Goal: Book appointment/travel/reservation

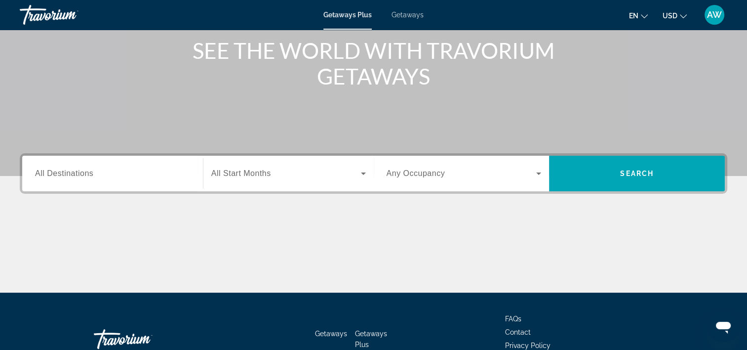
scroll to position [135, 0]
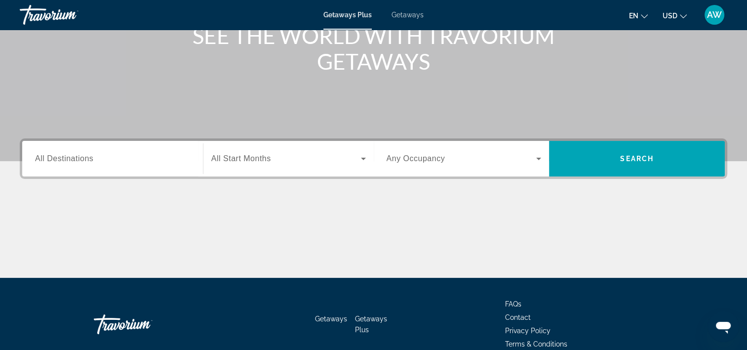
click at [358, 157] on icon "Search widget" at bounding box center [364, 159] width 12 height 12
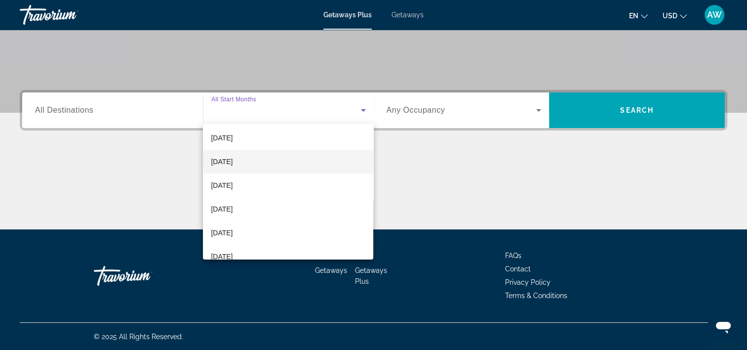
scroll to position [66, 0]
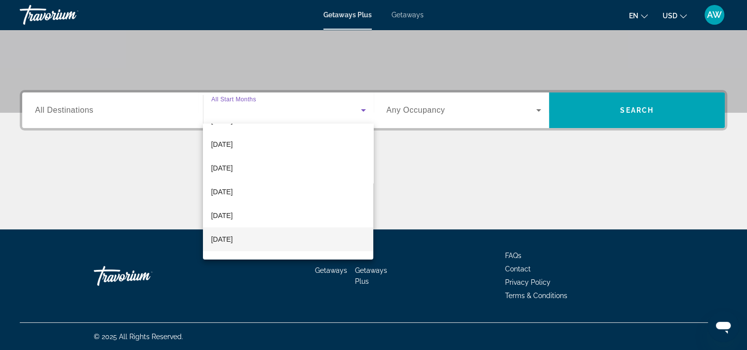
click at [233, 237] on span "[DATE]" at bounding box center [222, 239] width 22 height 12
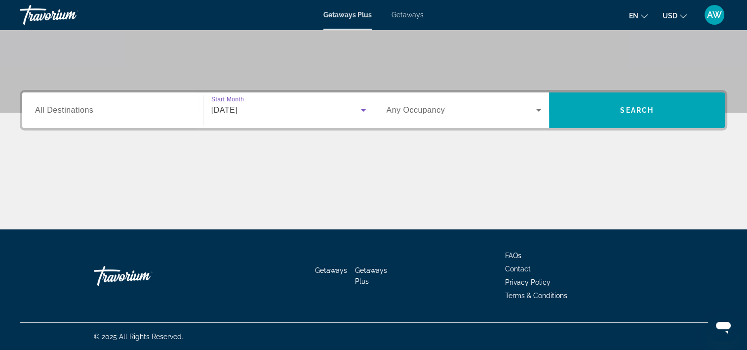
click at [537, 110] on icon "Search widget" at bounding box center [539, 110] width 12 height 12
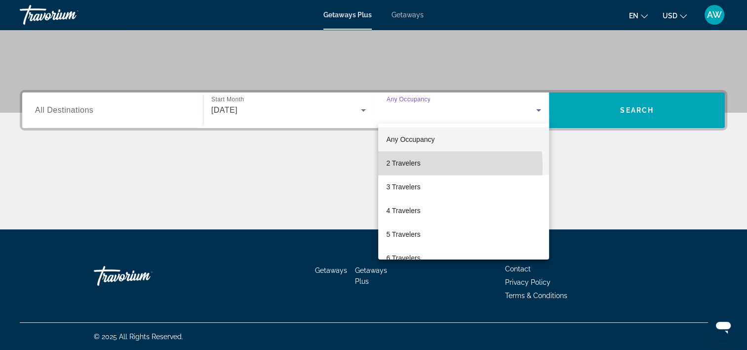
click at [413, 165] on span "2 Travelers" at bounding box center [403, 163] width 34 height 12
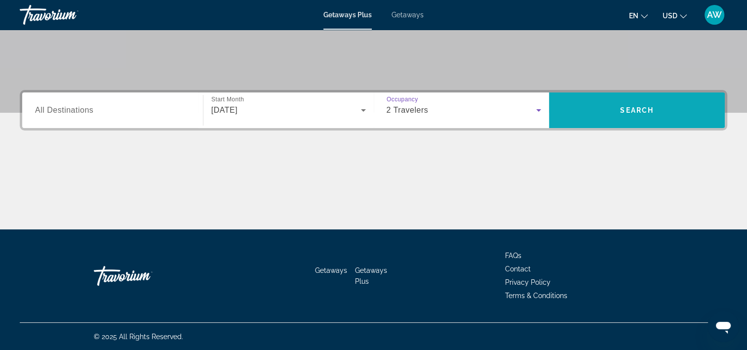
click at [644, 116] on span "Search widget" at bounding box center [637, 110] width 176 height 24
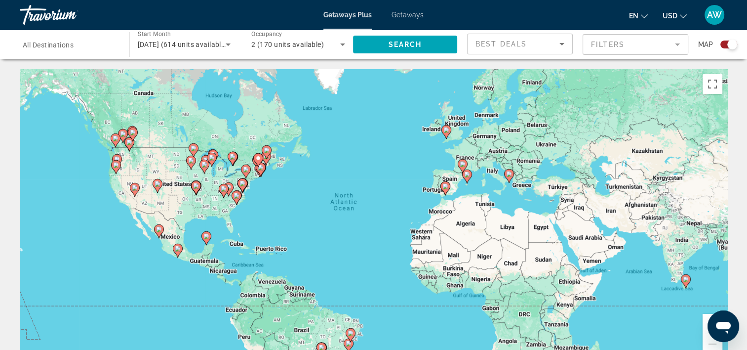
click at [510, 176] on image "Main content" at bounding box center [509, 174] width 6 height 6
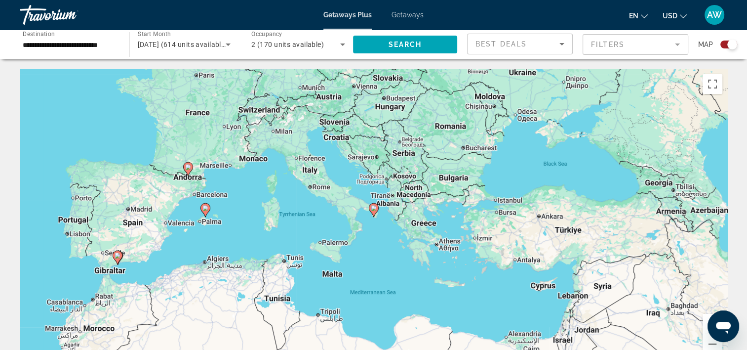
click at [373, 208] on image "Main content" at bounding box center [374, 208] width 6 height 6
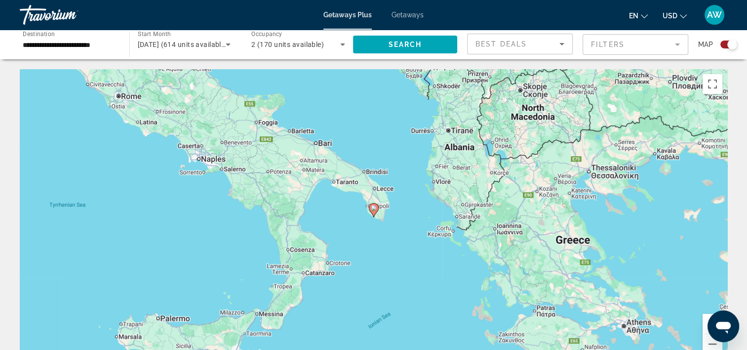
click at [373, 207] on image "Main content" at bounding box center [374, 208] width 6 height 6
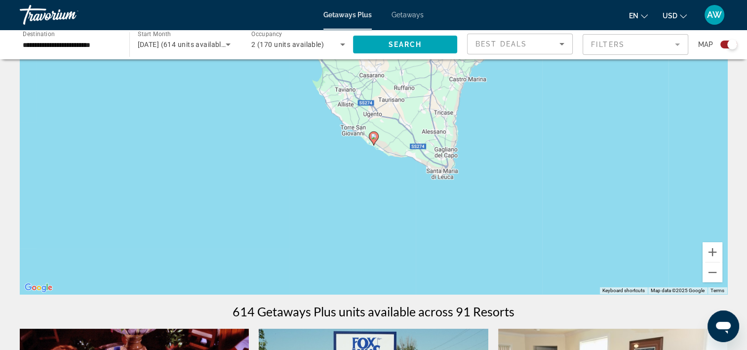
scroll to position [86, 0]
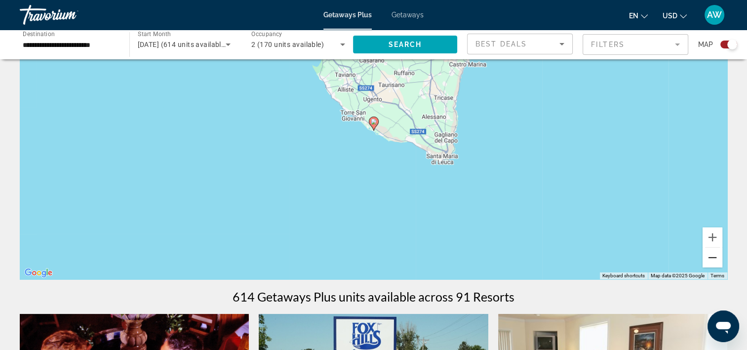
click at [713, 258] on button "Zoom out" at bounding box center [713, 257] width 20 height 20
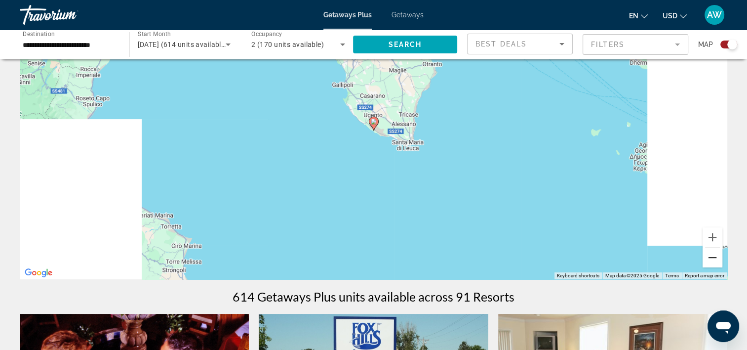
click at [713, 258] on button "Zoom out" at bounding box center [713, 257] width 20 height 20
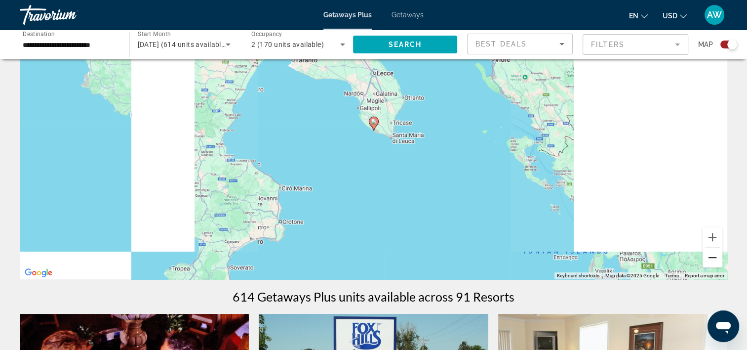
click at [713, 258] on button "Zoom out" at bounding box center [713, 257] width 20 height 20
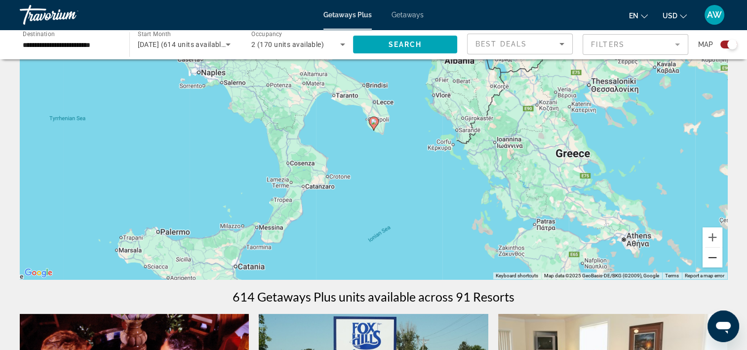
click at [713, 258] on button "Zoom out" at bounding box center [713, 257] width 20 height 20
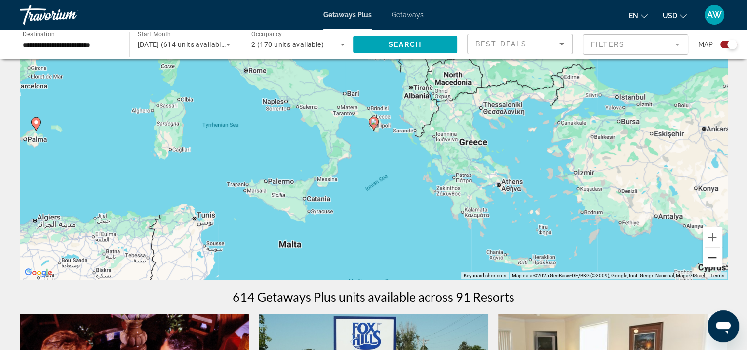
click at [713, 258] on button "Zoom out" at bounding box center [713, 257] width 20 height 20
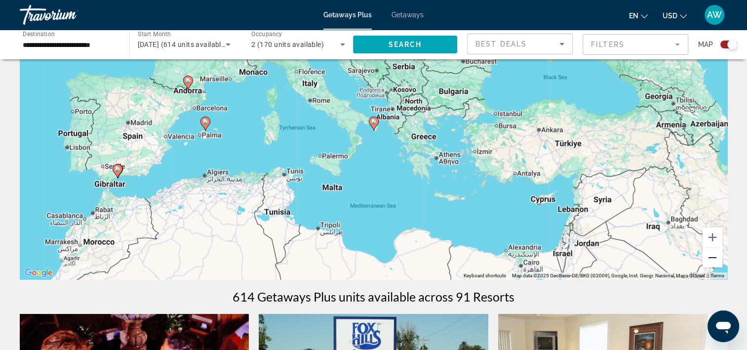
click at [713, 258] on button "Zoom out" at bounding box center [713, 257] width 20 height 20
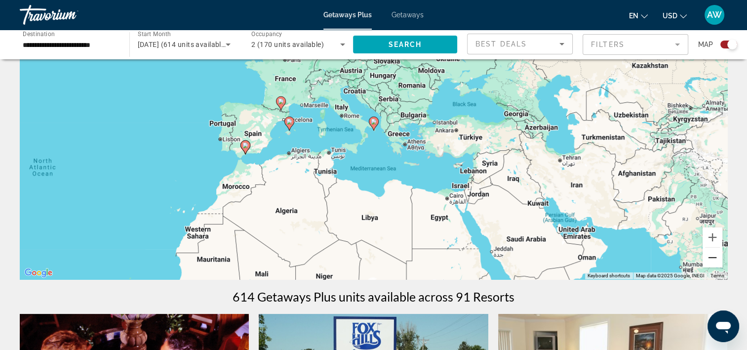
click at [713, 258] on button "Zoom out" at bounding box center [713, 257] width 20 height 20
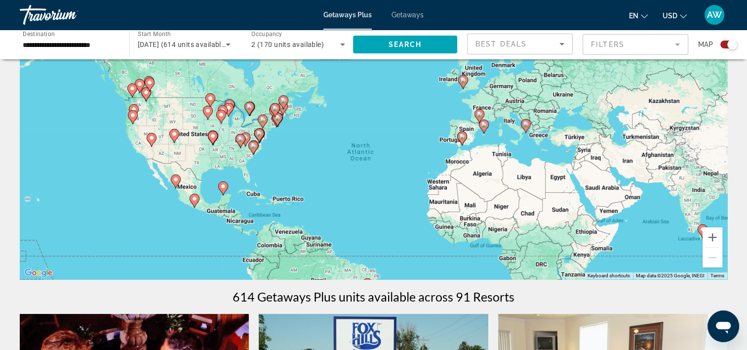
drag, startPoint x: 196, startPoint y: 143, endPoint x: 349, endPoint y: 145, distance: 153.6
click at [349, 145] on div "To activate drag with keyboard, press Alt + Enter. Once in keyboard drag state,…" at bounding box center [374, 131] width 708 height 296
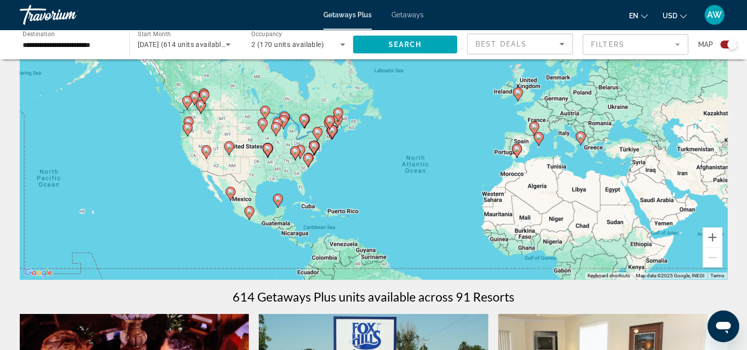
drag, startPoint x: 277, startPoint y: 156, endPoint x: 333, endPoint y: 168, distance: 57.6
click at [333, 168] on div "To activate drag with keyboard, press Alt + Enter. Once in keyboard drag state,…" at bounding box center [374, 131] width 708 height 296
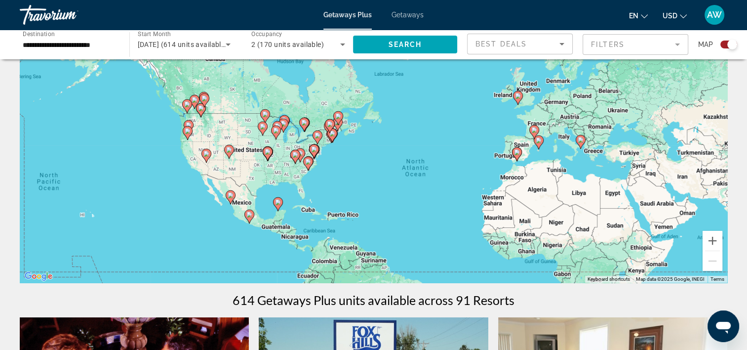
scroll to position [78, 0]
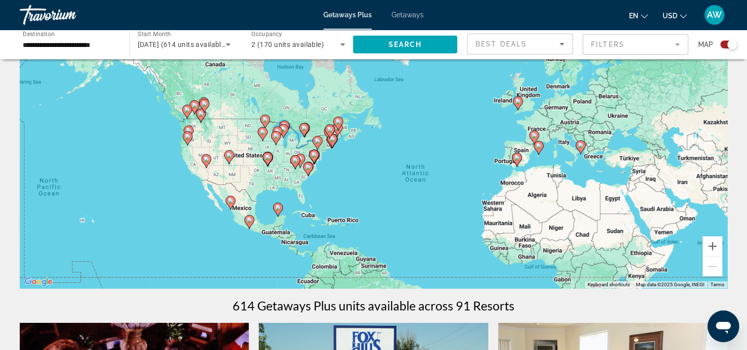
click at [294, 161] on image "Main content" at bounding box center [295, 160] width 6 height 6
type input "**********"
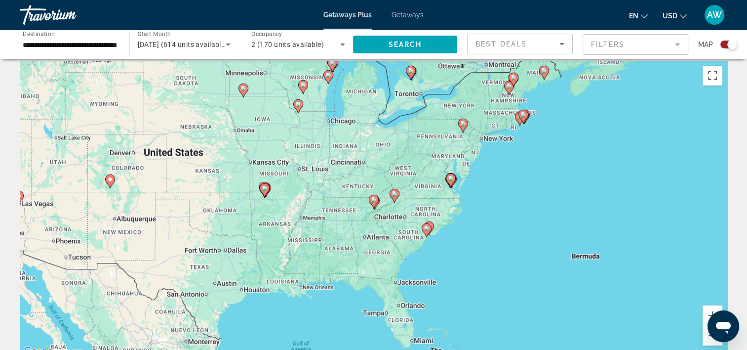
scroll to position [0, 0]
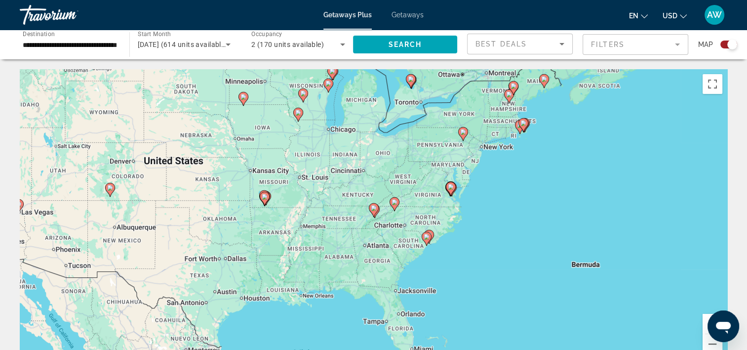
click at [664, 39] on mat-form-field "Filters" at bounding box center [636, 44] width 106 height 21
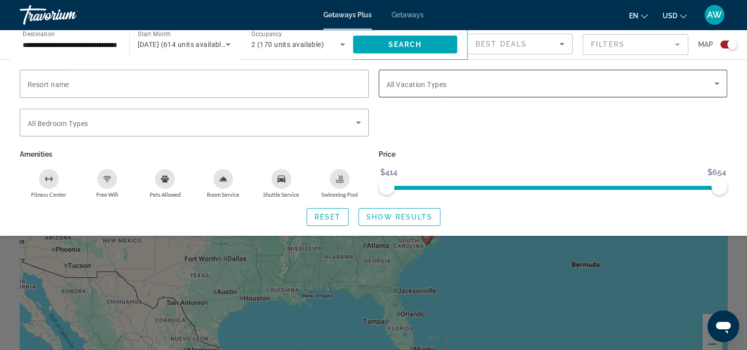
click at [713, 88] on icon "Search widget" at bounding box center [717, 84] width 12 height 12
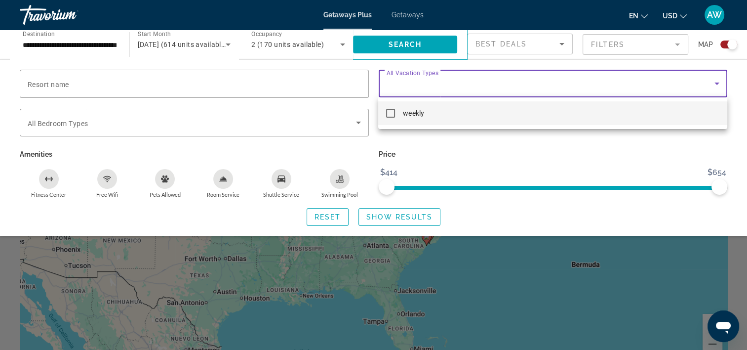
click at [713, 88] on div at bounding box center [373, 175] width 747 height 350
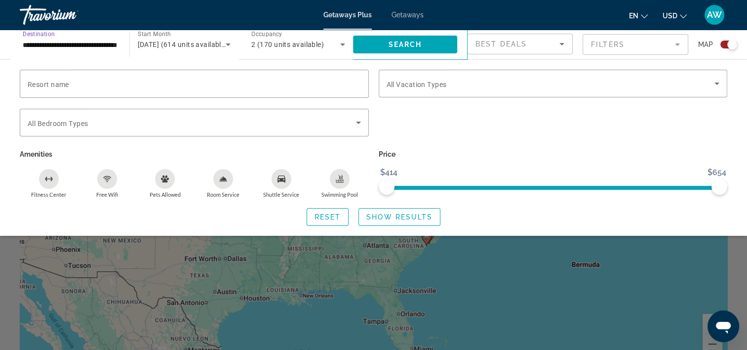
click at [67, 45] on input "**********" at bounding box center [70, 45] width 94 height 12
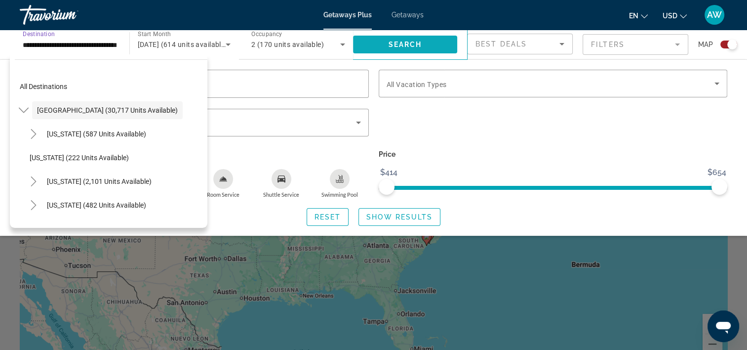
click at [385, 38] on span "Search widget" at bounding box center [405, 45] width 105 height 24
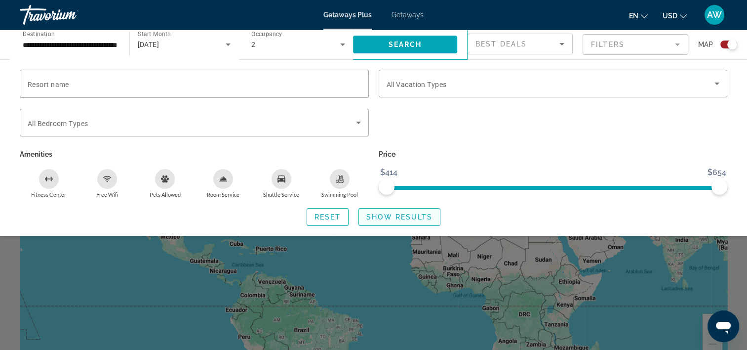
click at [382, 219] on span "Show Results" at bounding box center [400, 217] width 66 height 8
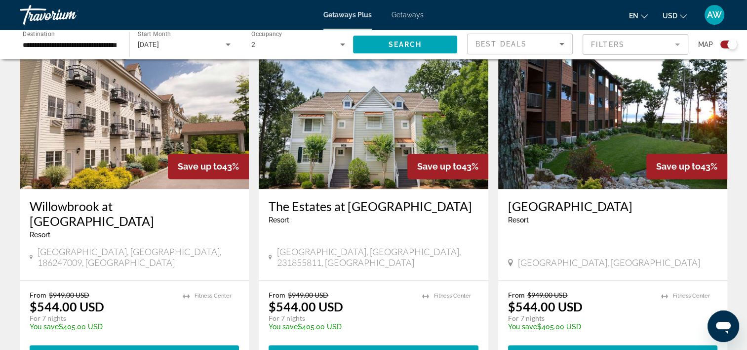
scroll to position [1495, 0]
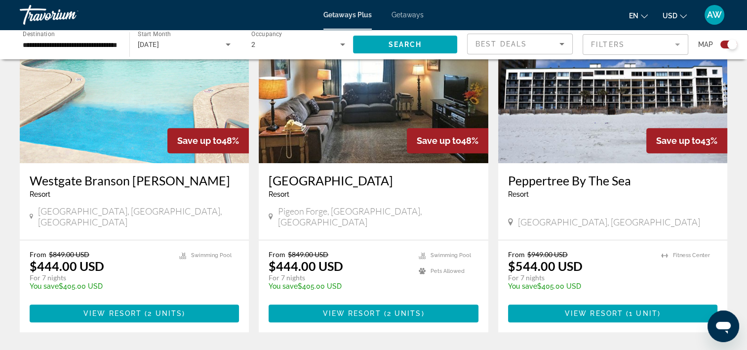
scroll to position [400, 0]
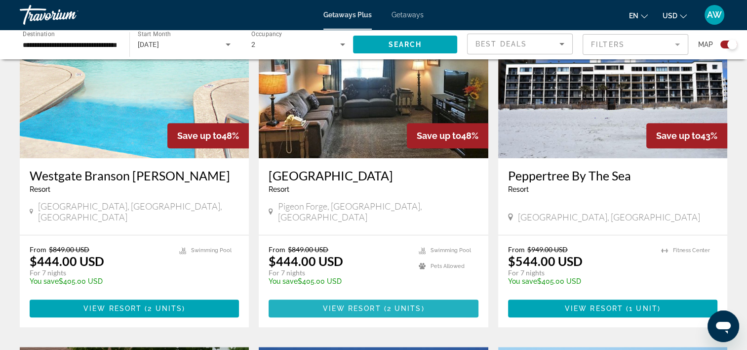
click at [347, 304] on span "View Resort" at bounding box center [352, 308] width 58 height 8
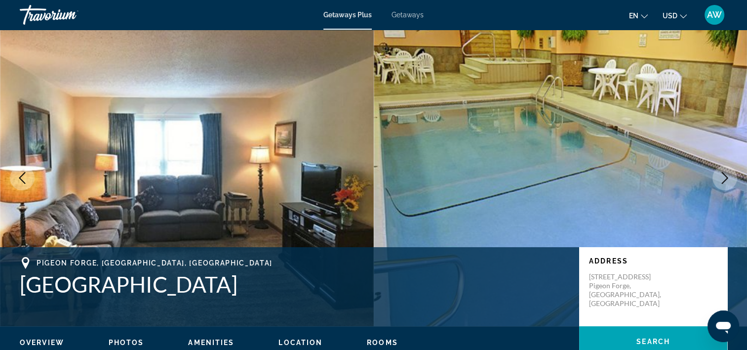
scroll to position [8, 0]
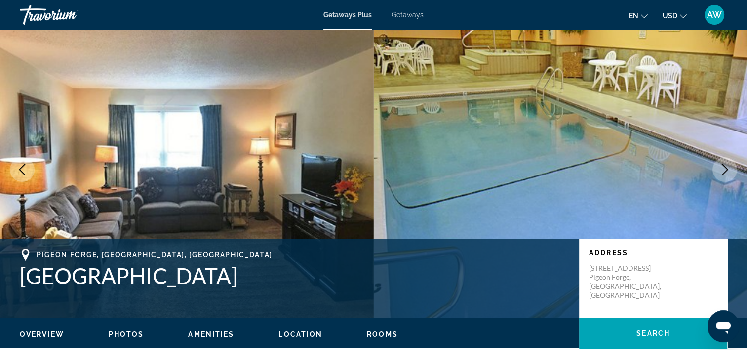
click at [730, 172] on icon "Next image" at bounding box center [725, 169] width 12 height 12
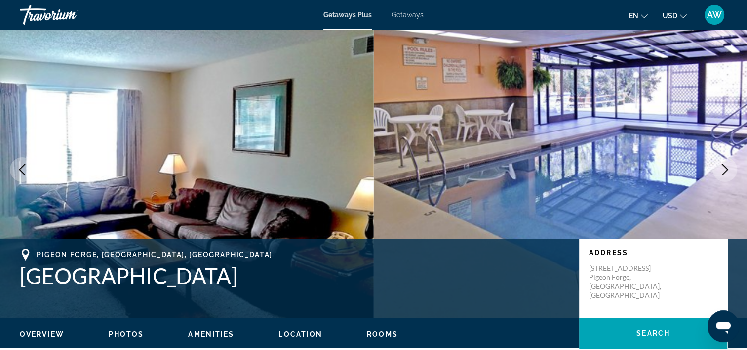
click at [730, 172] on icon "Next image" at bounding box center [725, 169] width 12 height 12
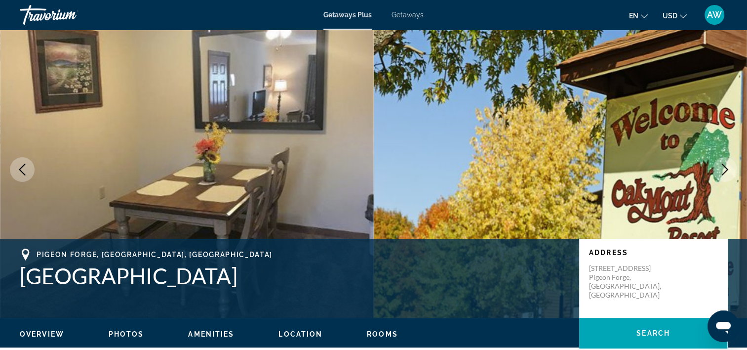
click at [730, 172] on icon "Next image" at bounding box center [725, 169] width 12 height 12
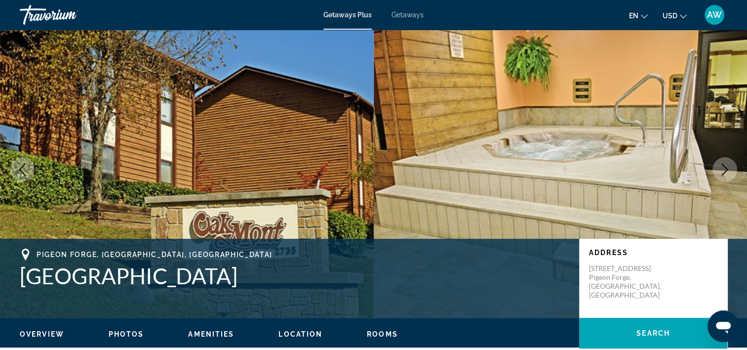
click at [730, 172] on icon "Next image" at bounding box center [725, 169] width 12 height 12
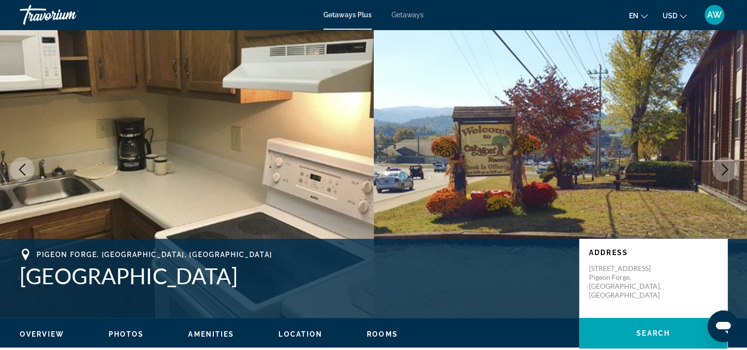
click at [730, 172] on icon "Next image" at bounding box center [725, 169] width 12 height 12
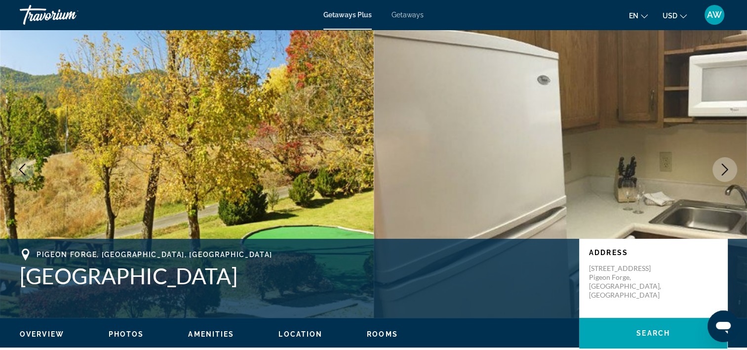
click at [730, 172] on icon "Next image" at bounding box center [725, 169] width 12 height 12
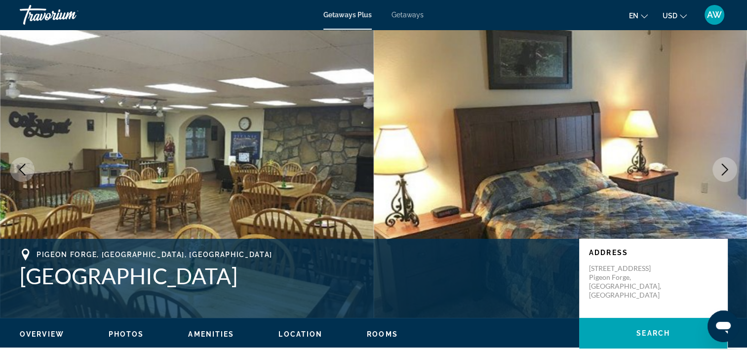
click at [730, 172] on icon "Next image" at bounding box center [725, 169] width 12 height 12
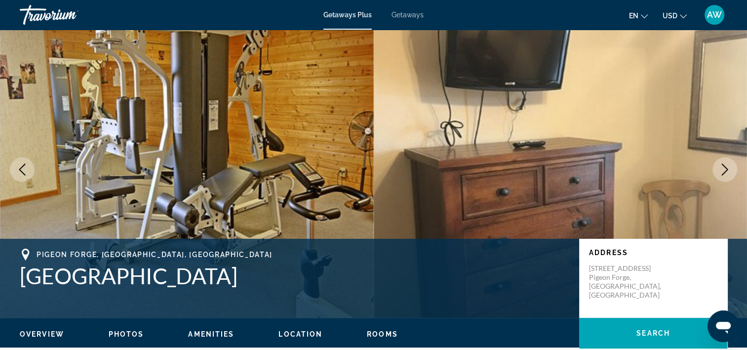
click at [730, 172] on icon "Next image" at bounding box center [725, 169] width 12 height 12
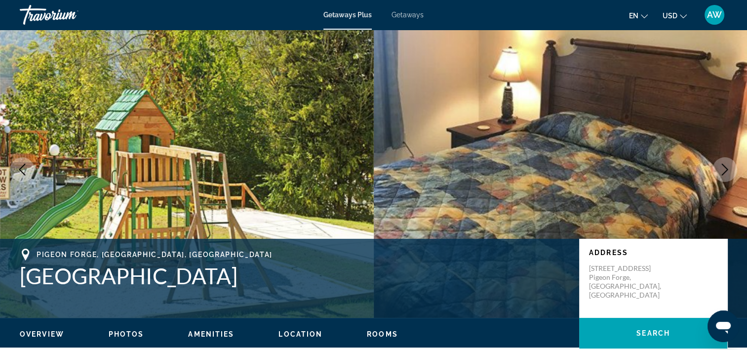
click at [730, 172] on icon "Next image" at bounding box center [725, 169] width 12 height 12
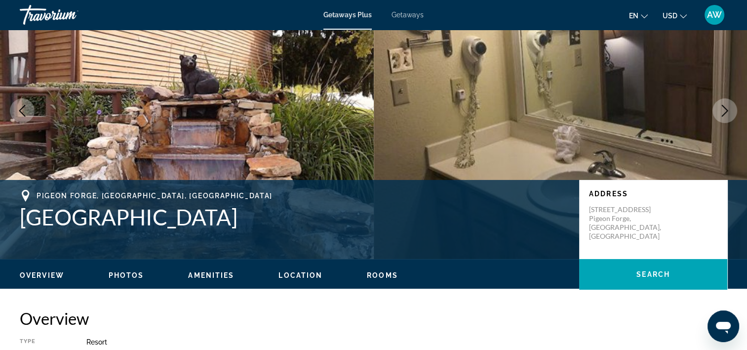
scroll to position [0, 0]
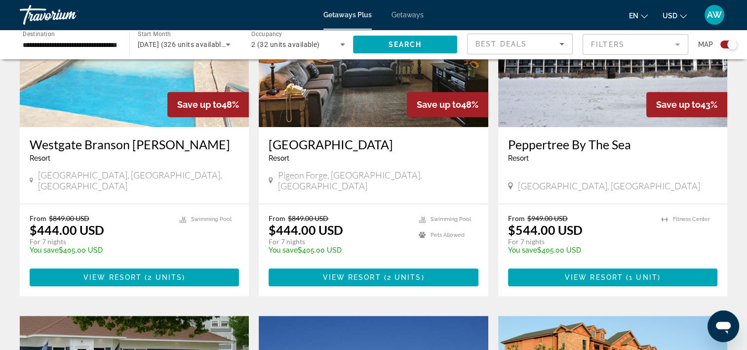
scroll to position [439, 0]
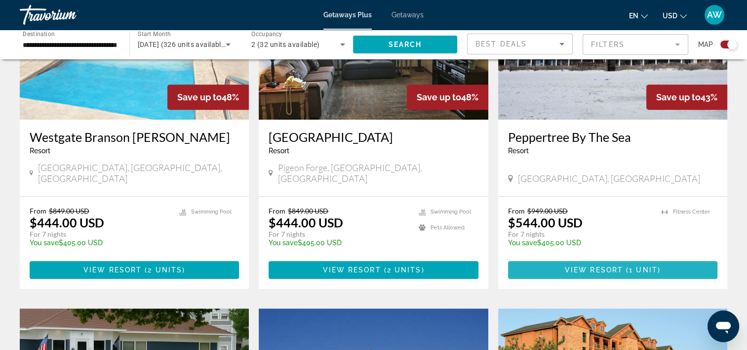
click at [606, 258] on span "Main content" at bounding box center [612, 270] width 209 height 24
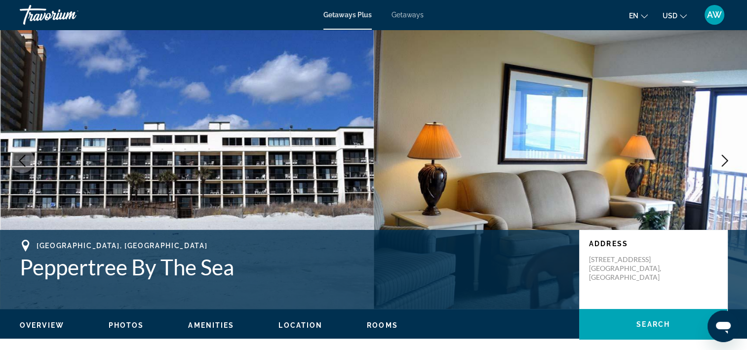
scroll to position [29, 0]
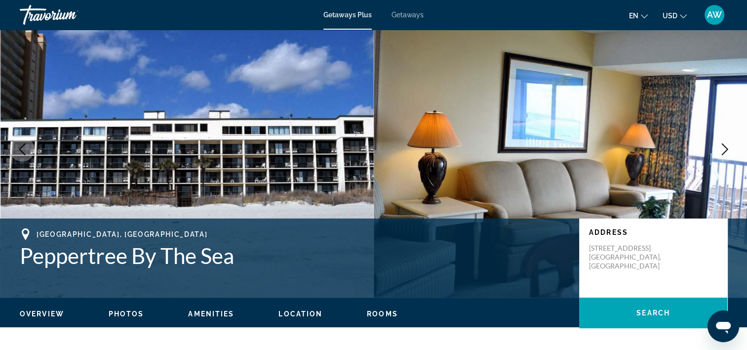
click at [724, 149] on icon "Next image" at bounding box center [725, 149] width 12 height 12
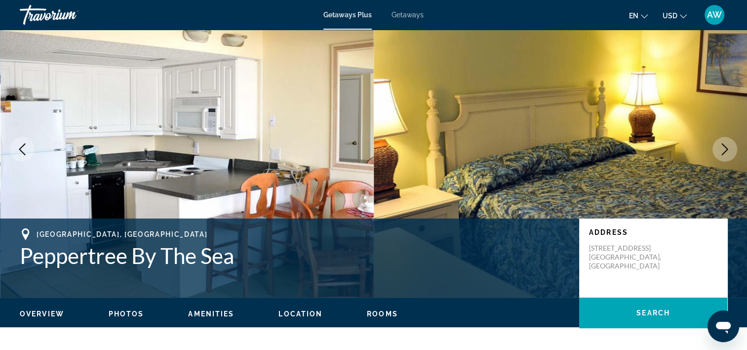
click at [724, 149] on icon "Next image" at bounding box center [725, 149] width 12 height 12
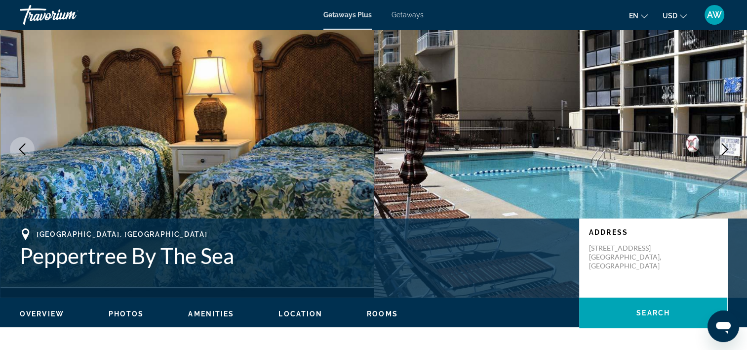
click at [724, 149] on icon "Next image" at bounding box center [725, 149] width 12 height 12
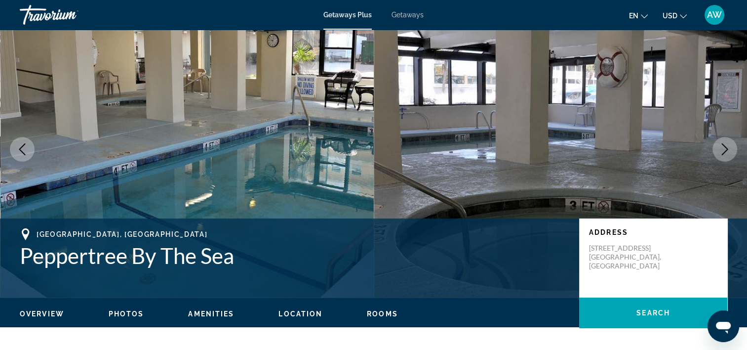
click at [724, 149] on icon "Next image" at bounding box center [725, 149] width 12 height 12
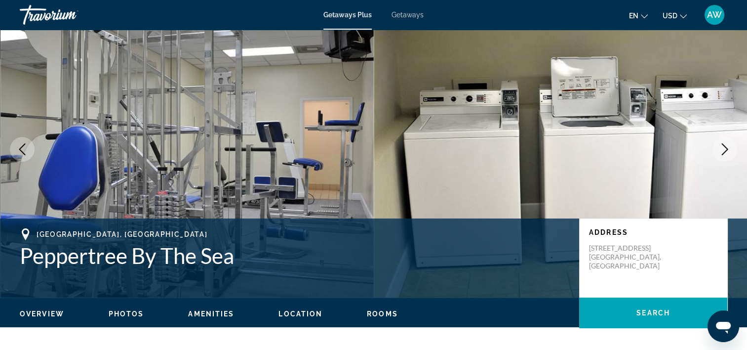
click at [724, 149] on icon "Next image" at bounding box center [725, 149] width 12 height 12
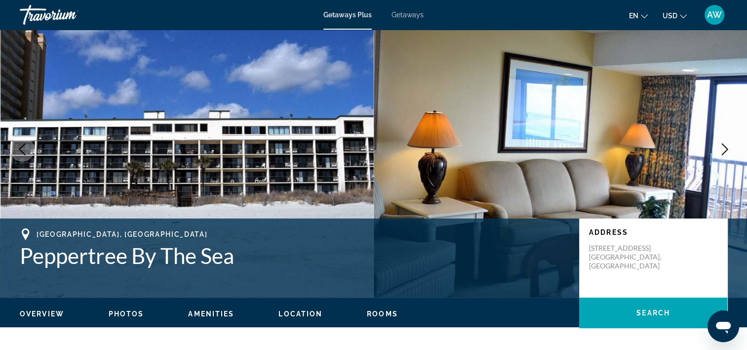
click at [724, 149] on icon "Next image" at bounding box center [725, 149] width 12 height 12
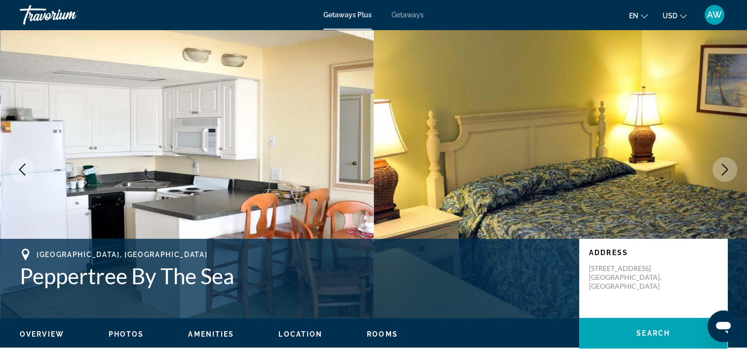
scroll to position [0, 0]
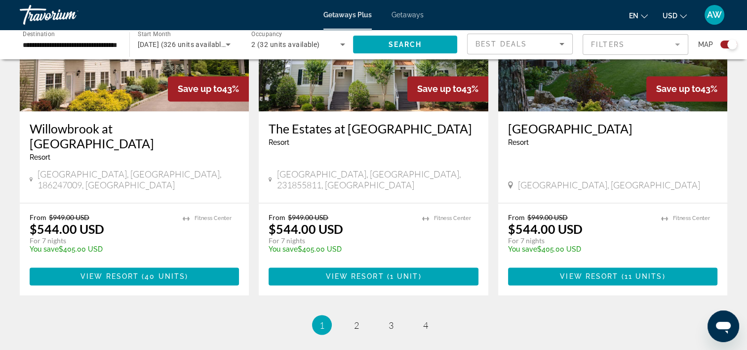
scroll to position [1569, 0]
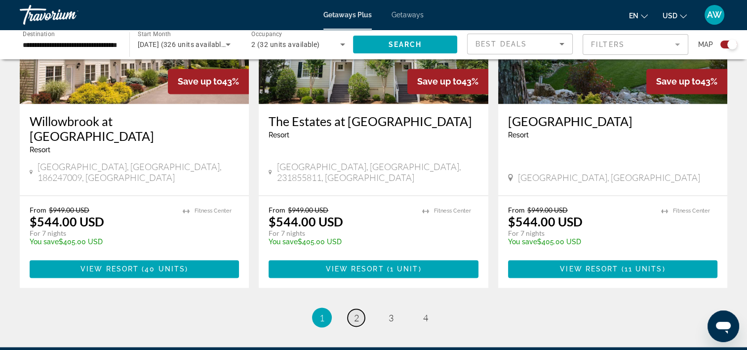
click at [354, 312] on span "2" at bounding box center [356, 317] width 5 height 11
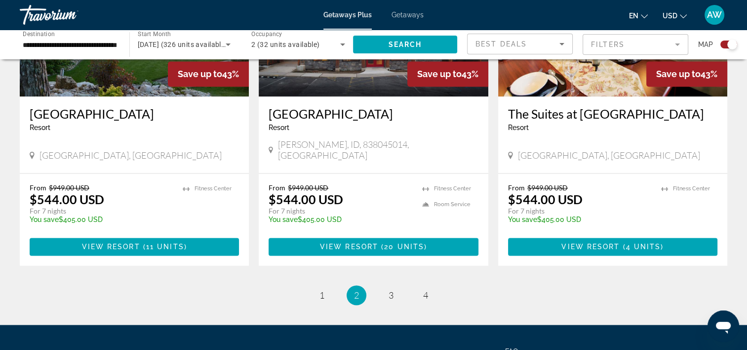
scroll to position [1569, 0]
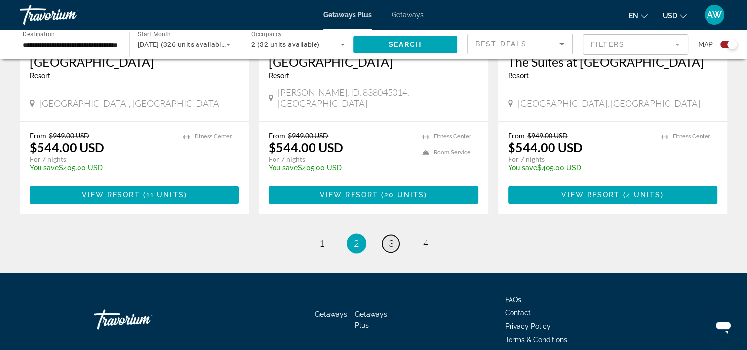
click at [389, 238] on span "3" at bounding box center [391, 243] width 5 height 11
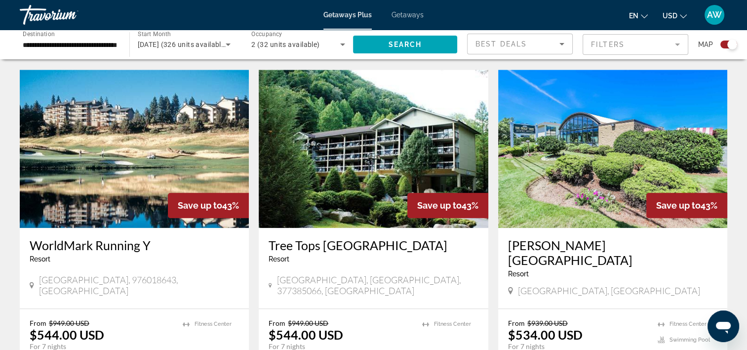
scroll to position [1036, 0]
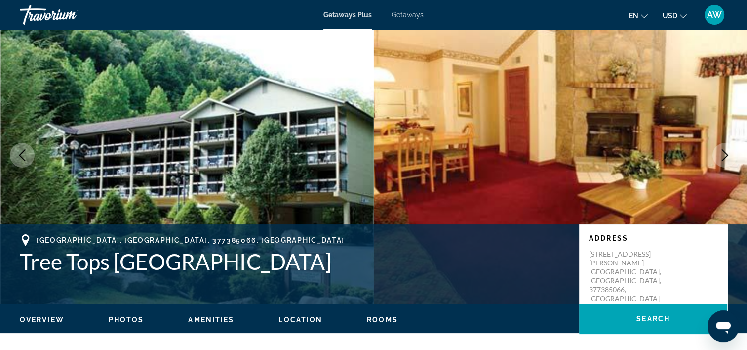
scroll to position [26, 0]
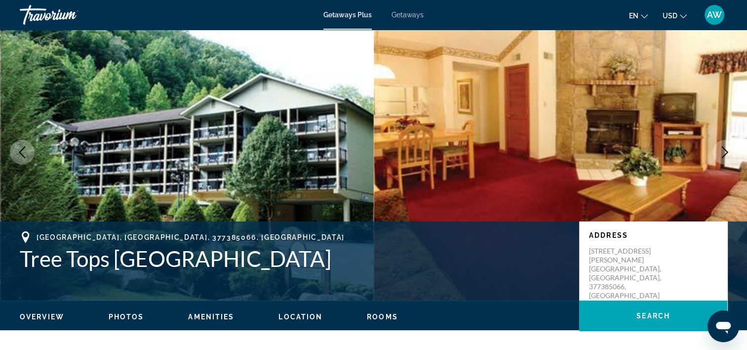
click at [720, 150] on icon "Next image" at bounding box center [725, 152] width 12 height 12
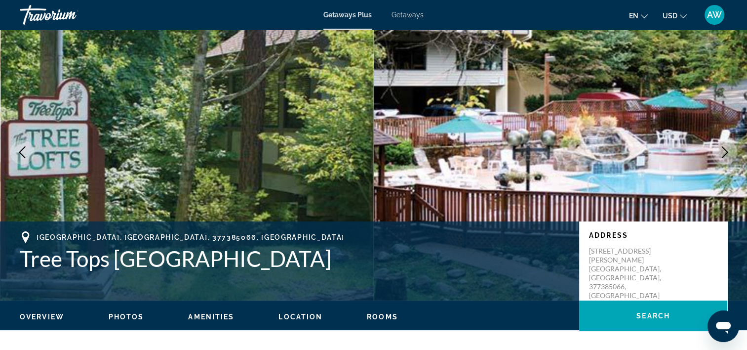
click at [720, 150] on icon "Next image" at bounding box center [725, 152] width 12 height 12
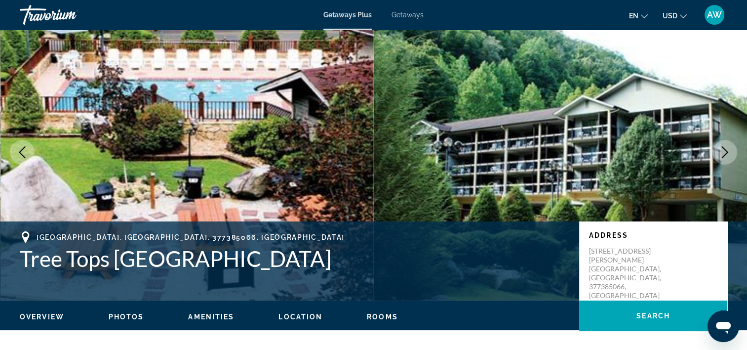
click at [720, 150] on icon "Next image" at bounding box center [725, 152] width 12 height 12
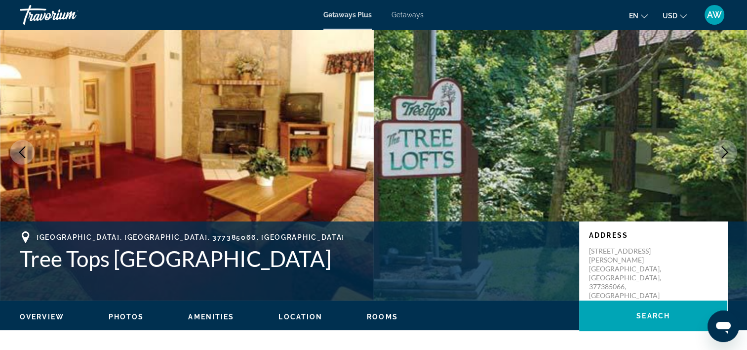
click at [720, 150] on icon "Next image" at bounding box center [725, 152] width 12 height 12
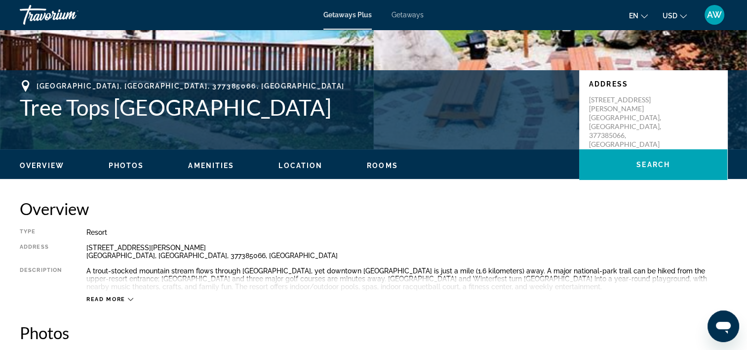
scroll to position [184, 0]
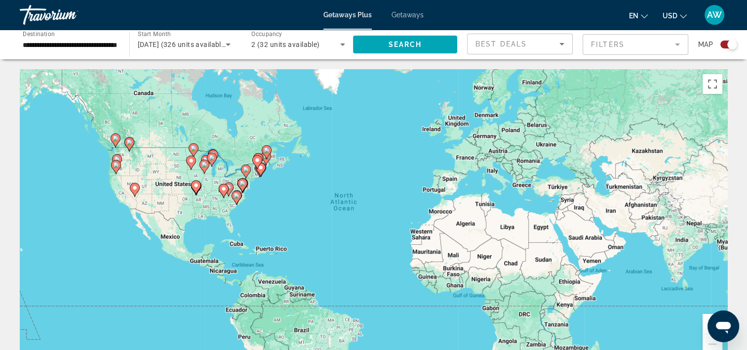
click at [259, 196] on div "To activate drag with keyboard, press Alt + Enter. Once in keyboard drag state,…" at bounding box center [374, 217] width 708 height 296
click at [245, 186] on icon "Main content" at bounding box center [242, 185] width 9 height 13
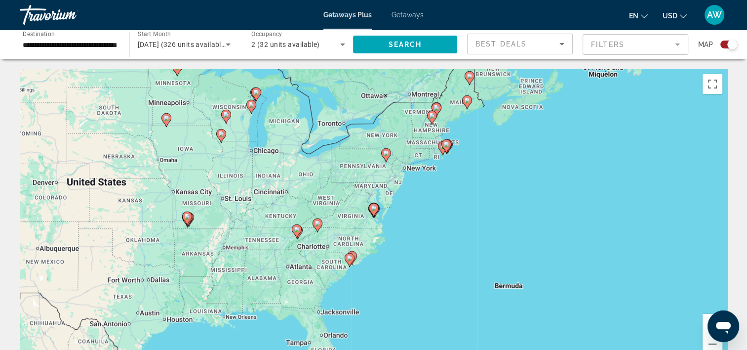
click at [350, 258] on image "Main content" at bounding box center [350, 258] width 6 height 6
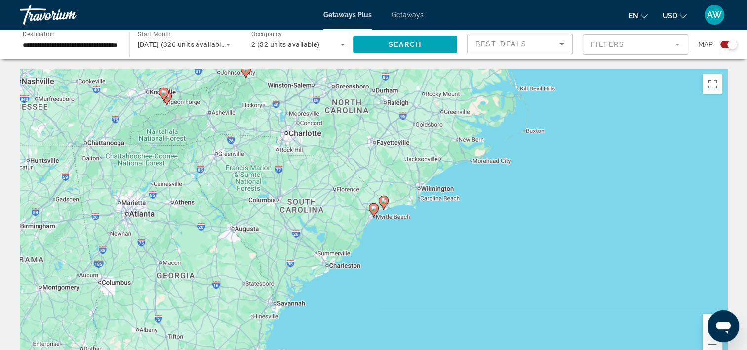
click at [372, 210] on image "Main content" at bounding box center [374, 208] width 6 height 6
type input "**********"
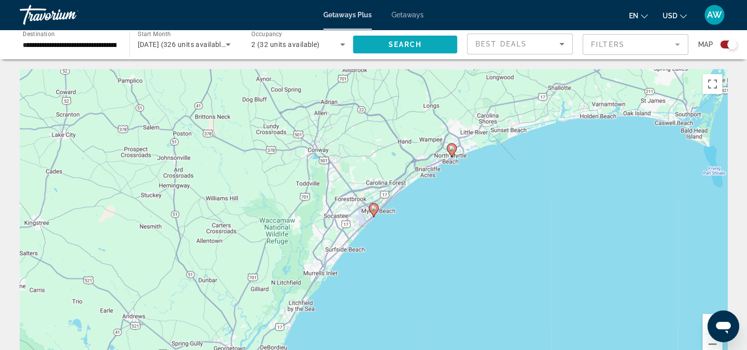
click at [385, 44] on span "Search widget" at bounding box center [405, 45] width 105 height 24
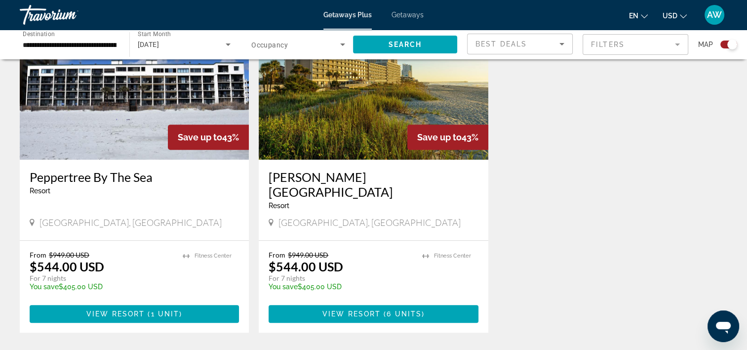
scroll to position [395, 0]
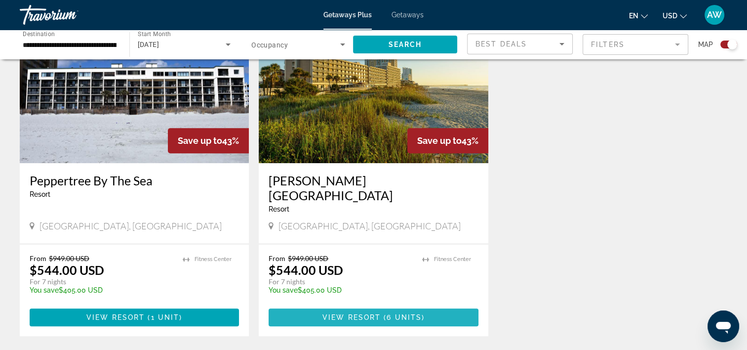
click at [362, 316] on span "View Resort" at bounding box center [352, 317] width 58 height 8
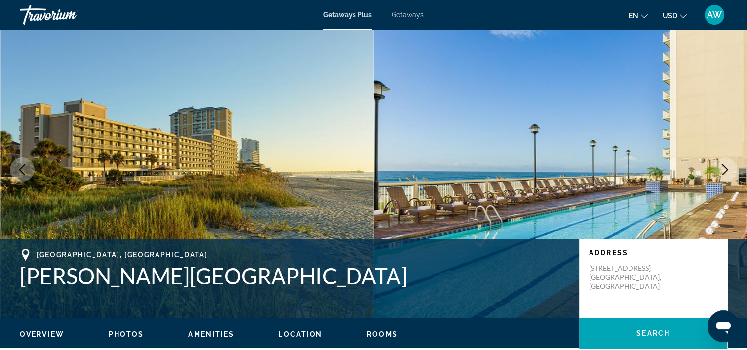
scroll to position [20, 0]
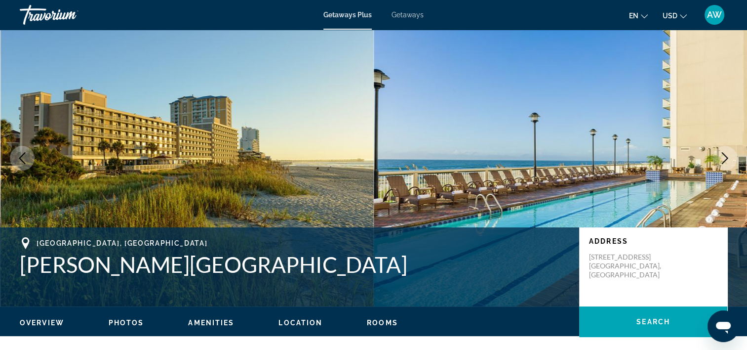
click at [726, 156] on icon "Next image" at bounding box center [725, 158] width 6 height 12
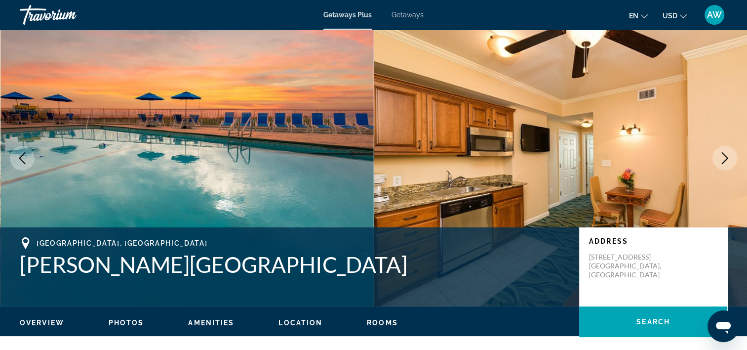
click at [726, 156] on icon "Next image" at bounding box center [725, 158] width 6 height 12
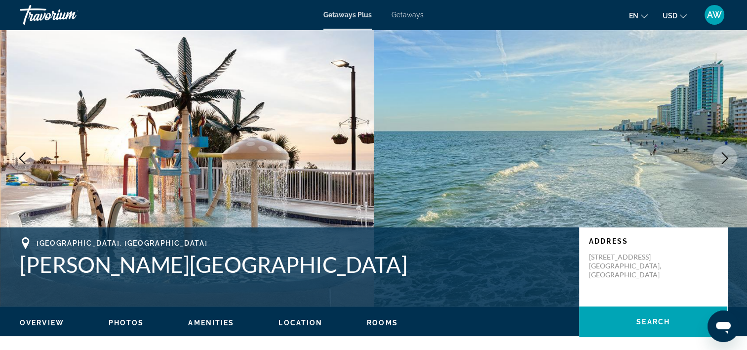
click at [726, 156] on icon "Next image" at bounding box center [725, 158] width 6 height 12
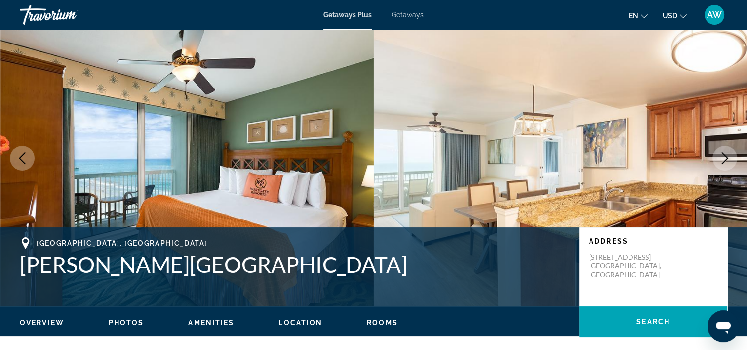
click at [726, 156] on icon "Next image" at bounding box center [725, 158] width 6 height 12
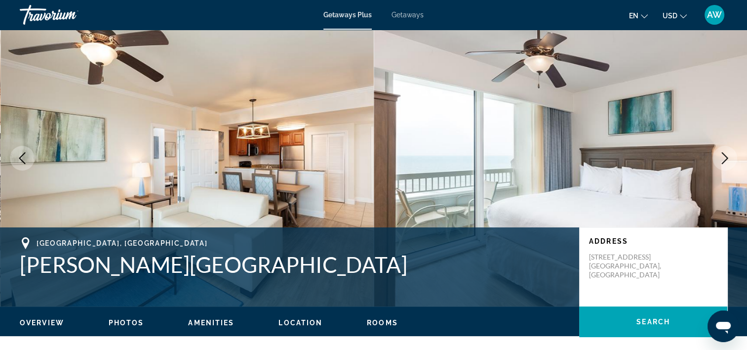
click at [726, 156] on icon "Next image" at bounding box center [725, 158] width 6 height 12
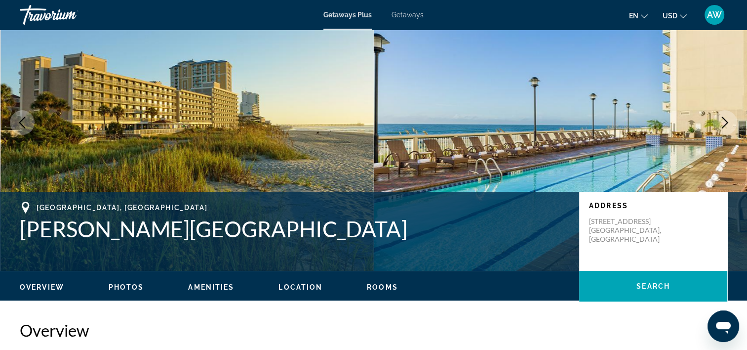
scroll to position [0, 0]
